Goal: Communication & Community: Answer question/provide support

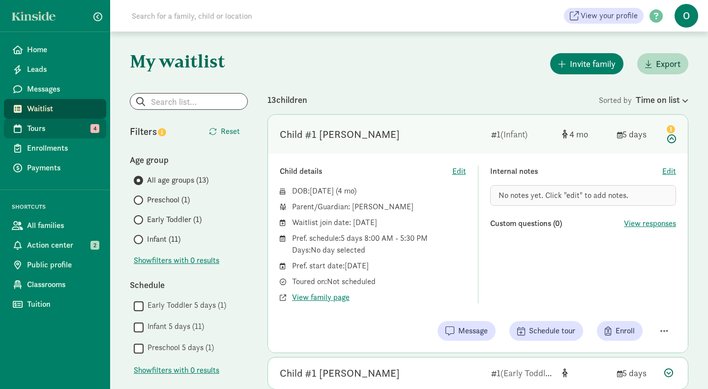
scroll to position [59, 0]
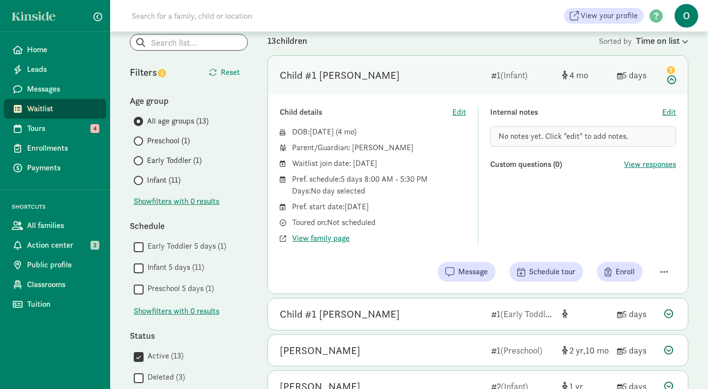
click at [57, 100] on link "Waitlist" at bounding box center [55, 109] width 102 height 20
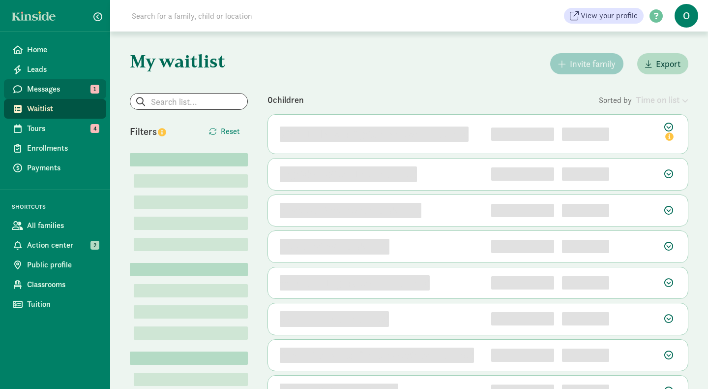
click at [41, 91] on span "Messages" at bounding box center [62, 89] width 71 height 12
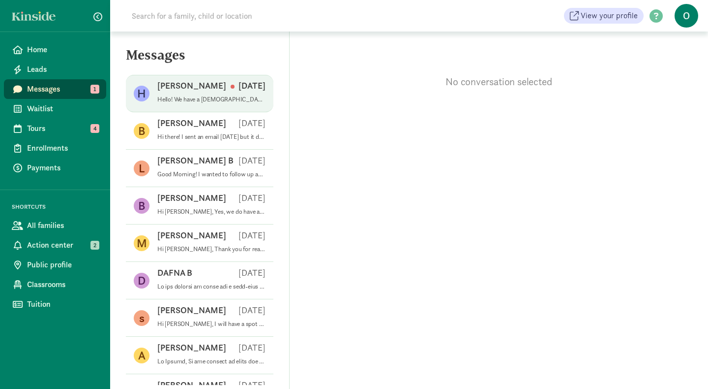
click at [202, 96] on p "Hello! We have a 2 month old, and are currently exploring childcare options for…" at bounding box center [211, 99] width 108 height 8
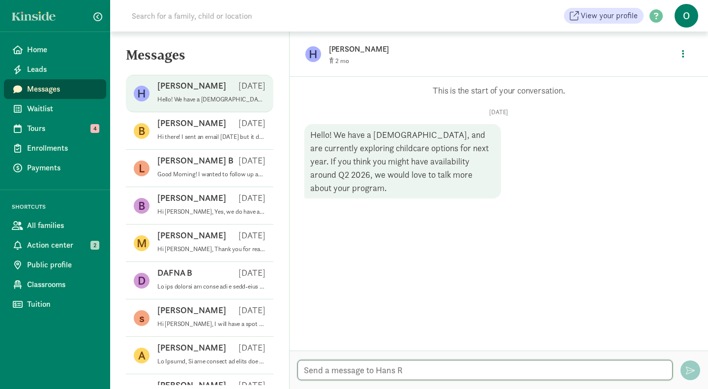
click at [317, 369] on textarea at bounding box center [485, 369] width 375 height 20
type textarea "h"
click at [318, 370] on textarea at bounding box center [485, 369] width 375 height 20
paste textarea "Hi Jonah and Nisa, Thank you for your interest in Our Beginning School as a pot…"
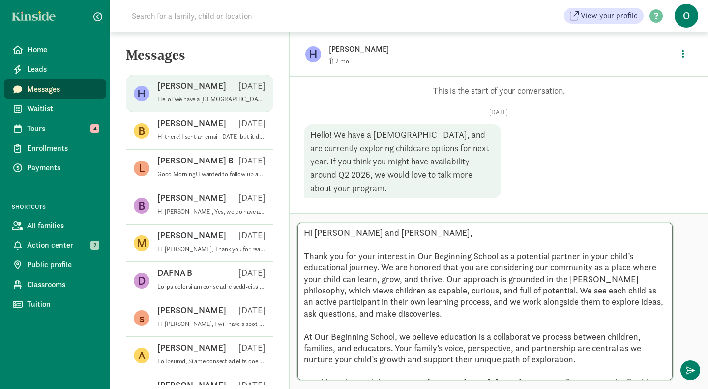
drag, startPoint x: 359, startPoint y: 231, endPoint x: 315, endPoint y: 230, distance: 43.8
click at [315, 231] on textarea "Hi Jonah and Nisa, Thank you for your interest in Our Beginning School as a pot…" at bounding box center [485, 300] width 375 height 157
click at [342, 232] on textarea "Hi Hansisa, Thank you for your interest in Our Beginning School as a potential …" at bounding box center [485, 300] width 375 height 157
click at [357, 235] on textarea "Hi Hans, Thank you for your interest in Our Beginning School as a potential par…" at bounding box center [485, 300] width 375 height 157
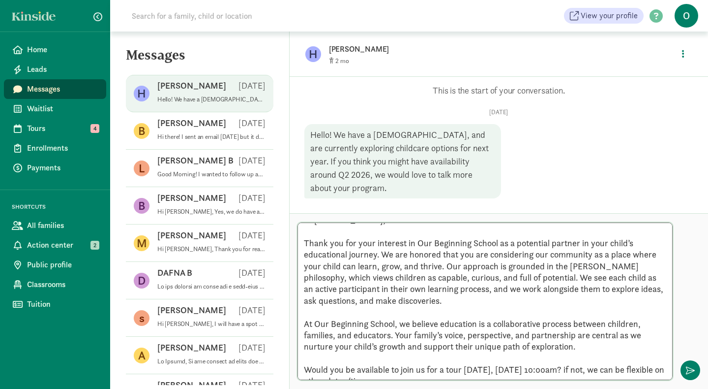
scroll to position [24, 0]
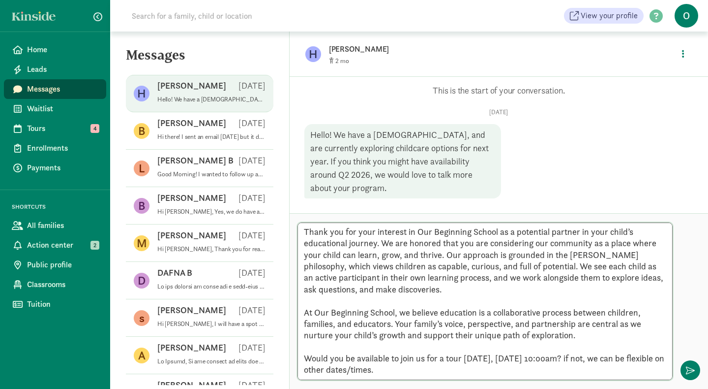
click at [542, 356] on textarea "Hi Hans, Thank you for your interest in Our Beginning School as a potential par…" at bounding box center [485, 300] width 375 height 157
click at [588, 355] on textarea "Hi Hans, Thank you for your interest in Our Beginning School as a potential par…" at bounding box center [485, 300] width 375 height 157
drag, startPoint x: 602, startPoint y: 358, endPoint x: 602, endPoint y: 368, distance: 10.8
click at [602, 368] on textarea "Hi Hans, Thank you for your interest in Our Beginning School as a potential par…" at bounding box center [485, 300] width 375 height 157
click at [628, 358] on textarea "Hi Hans, Thank you for your interest in Our Beginning School as a potential par…" at bounding box center [485, 300] width 375 height 157
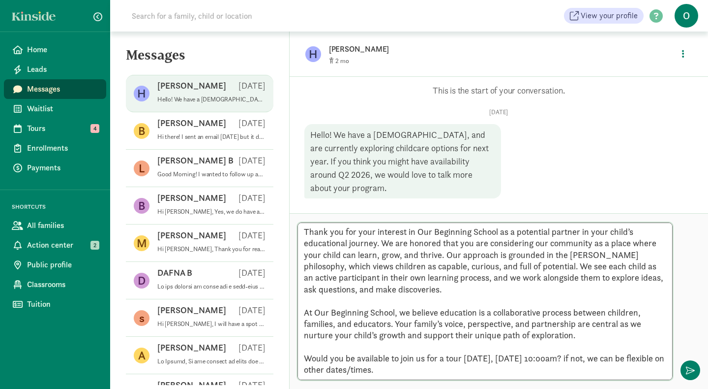
click at [628, 358] on textarea "Hi Hans, Thank you for your interest in Our Beginning School as a potential par…" at bounding box center [485, 300] width 375 height 157
drag, startPoint x: 650, startPoint y: 358, endPoint x: 628, endPoint y: 358, distance: 22.1
click at [628, 358] on textarea "Hi Hans, Thank you for your interest in Our Beginning School as a potential par…" at bounding box center [485, 300] width 375 height 157
click at [640, 359] on textarea "Hi Hans, Thank you for your interest in Our Beginning School as a potential par…" at bounding box center [485, 300] width 375 height 157
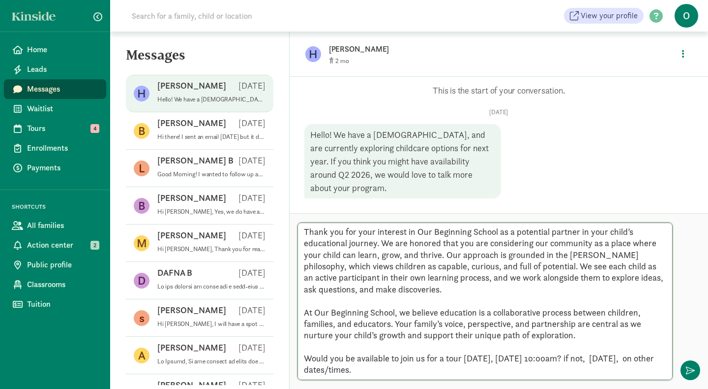
drag, startPoint x: 387, startPoint y: 372, endPoint x: 307, endPoint y: 372, distance: 79.2
click at [307, 372] on textarea "Hi Hans, Thank you for your interest in Our Beginning School as a potential par…" at bounding box center [485, 300] width 375 height 157
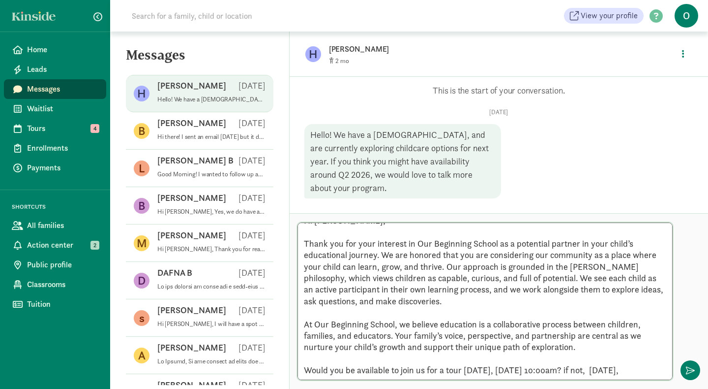
scroll to position [12, 0]
drag, startPoint x: 660, startPoint y: 369, endPoint x: 627, endPoint y: 369, distance: 33.4
click at [627, 369] on textarea "Hi Hans, Thank you for your interest in Our Beginning School as a potential par…" at bounding box center [485, 300] width 375 height 157
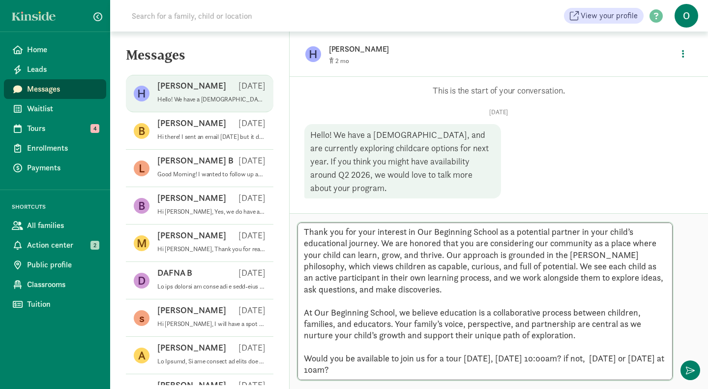
click at [482, 358] on textarea "Hi Hans, Thank you for your interest in Our Beginning School as a potential par…" at bounding box center [485, 300] width 375 height 157
click at [306, 369] on textarea "Hi Hans, Thank you for your interest in Our Beginning School as a potential par…" at bounding box center [485, 300] width 375 height 157
click at [349, 370] on textarea "Hi Hans, Thank you for your interest in Our Beginning School as a potential par…" at bounding box center [485, 300] width 375 height 157
click at [455, 370] on textarea "Hi Hans, Thank you for your interest in Our Beginning School as a potential par…" at bounding box center [485, 300] width 375 height 157
click at [564, 370] on textarea "Hi Hans, Thank you for your interest in Our Beginning School as a potential par…" at bounding box center [485, 300] width 375 height 157
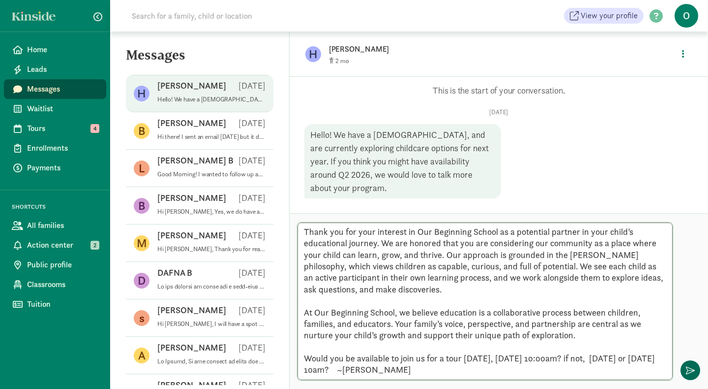
type textarea "Hi Hans, Thank you for your interest in Our Beginning School as a potential par…"
click at [687, 364] on button "button" at bounding box center [691, 370] width 20 height 20
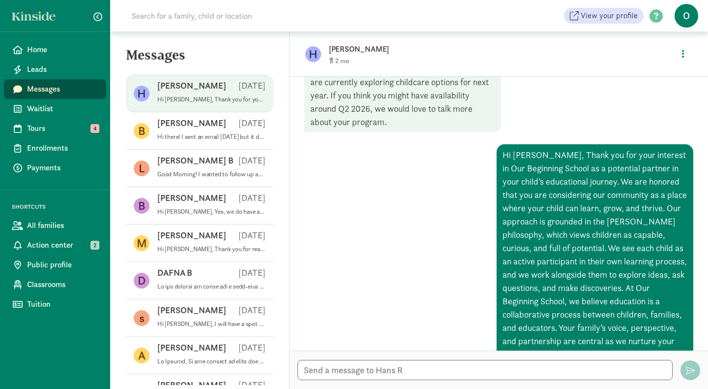
scroll to position [132, 0]
